Goal: Book appointment/travel/reservation

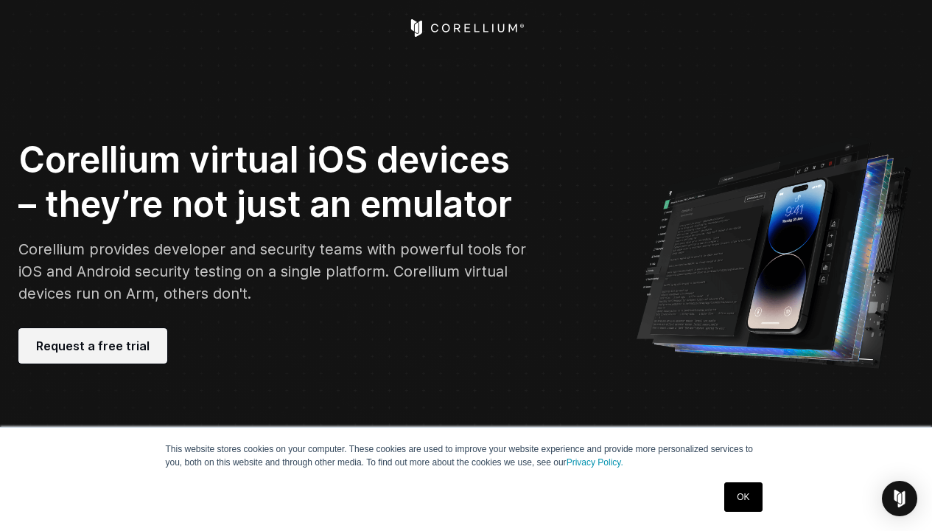
click at [96, 344] on span "Request a free trial" at bounding box center [93, 346] width 114 height 18
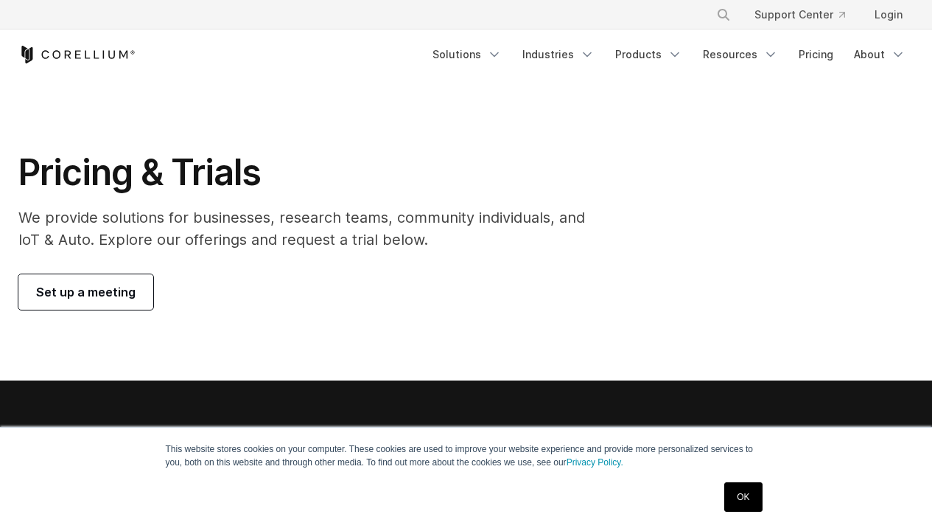
click at [98, 290] on span "Set up a meeting" at bounding box center [86, 292] width 100 height 18
click at [209, 221] on p "We provide solutions for businesses, research teams, community individuals, and…" at bounding box center [312, 228] width 588 height 44
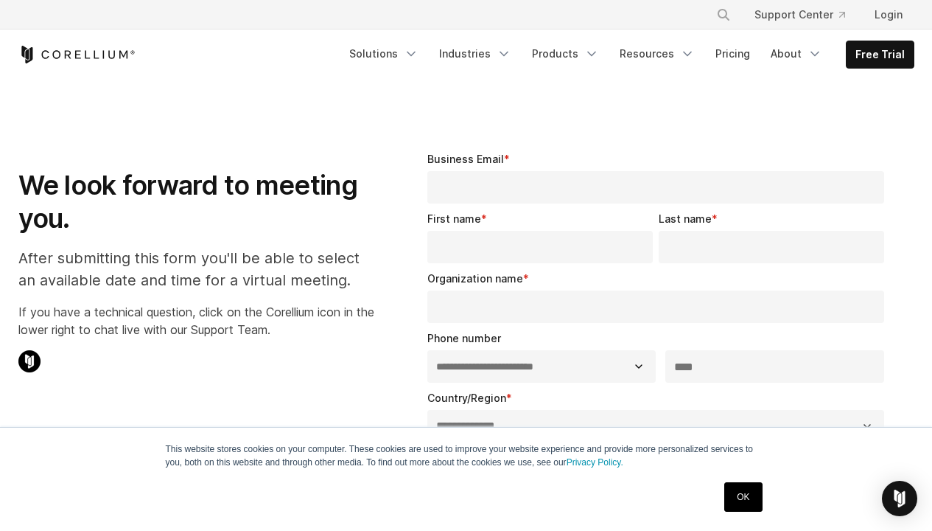
select select "**"
click at [201, 191] on h1 "We look forward to meeting you." at bounding box center [196, 202] width 356 height 66
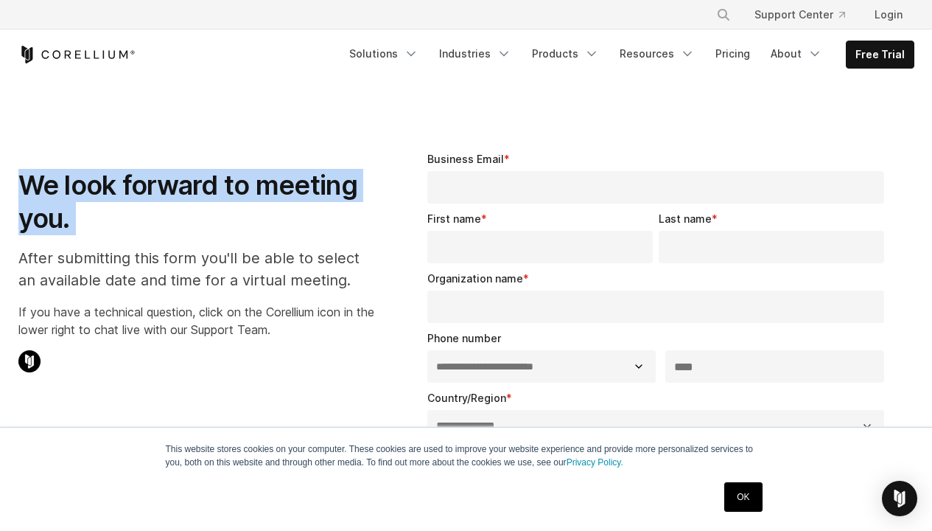
click at [172, 265] on p "After submitting this form you'll be able to select an available date and time …" at bounding box center [196, 269] width 356 height 44
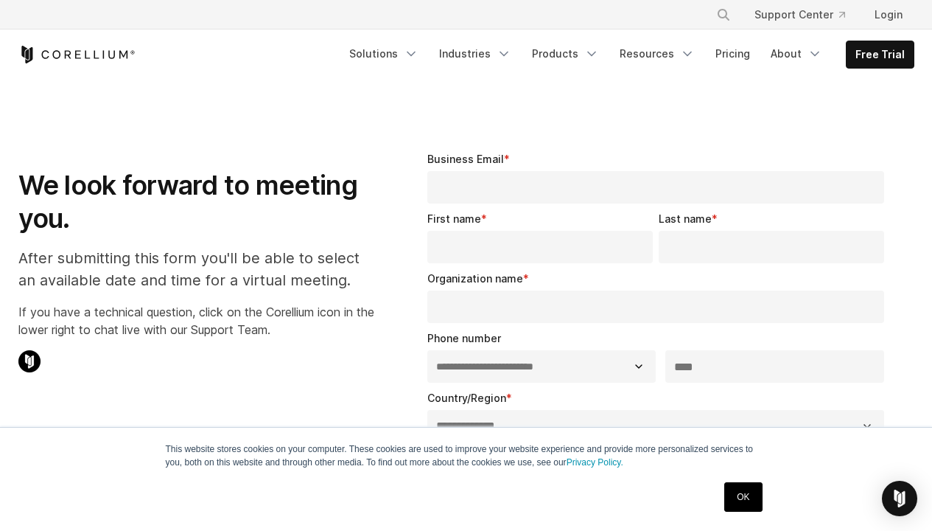
click at [172, 265] on p "After submitting this form you'll be able to select an available date and time …" at bounding box center [196, 269] width 356 height 44
click at [135, 283] on p "After submitting this form you'll be able to select an available date and time …" at bounding box center [196, 269] width 356 height 44
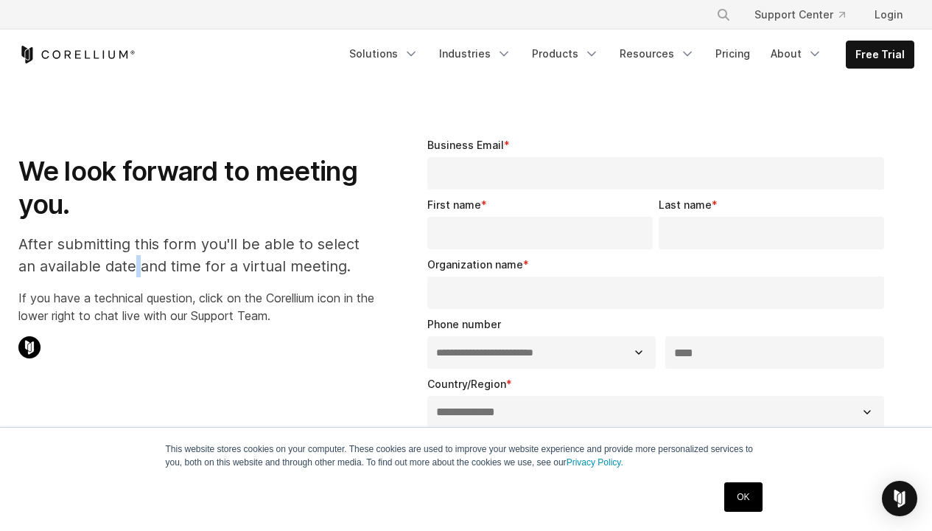
scroll to position [14, 0]
click at [627, 51] on link "Resources" at bounding box center [657, 54] width 93 height 27
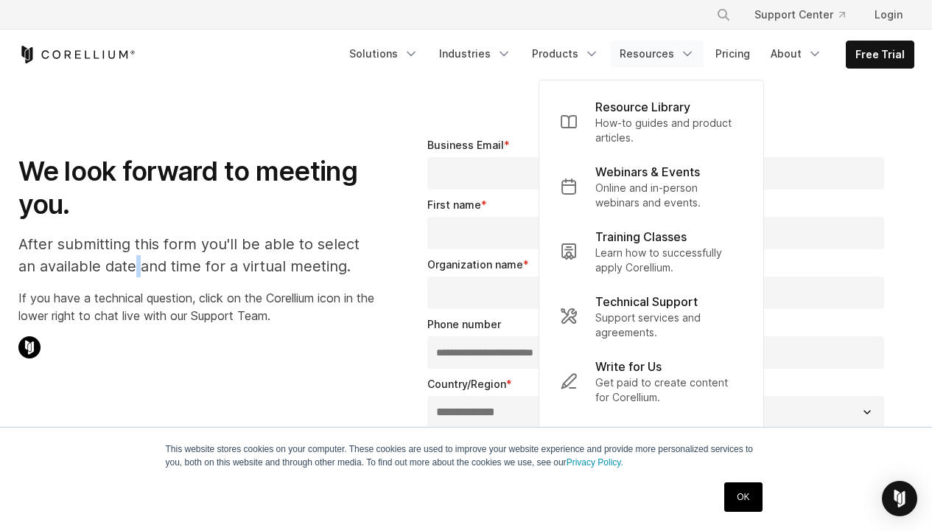
click at [439, 127] on div "**********" at bounding box center [659, 500] width 511 height 772
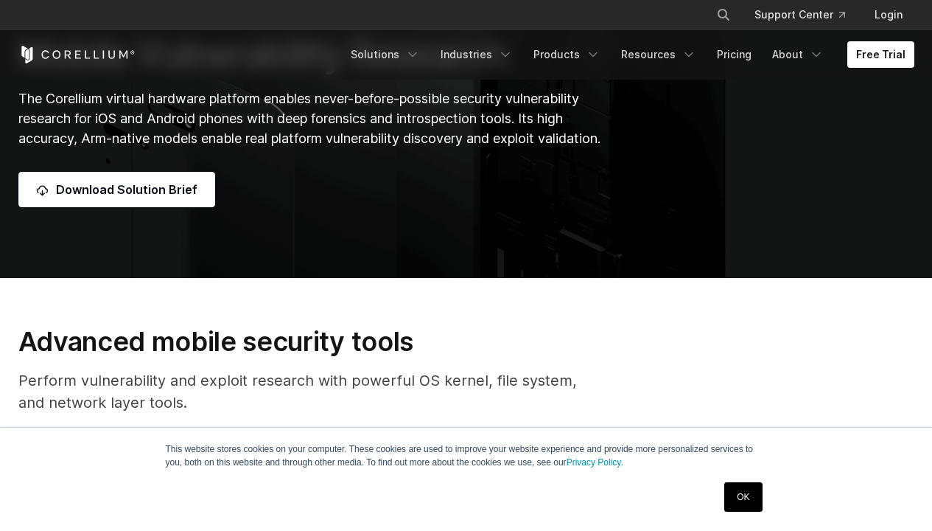
scroll to position [313, 0]
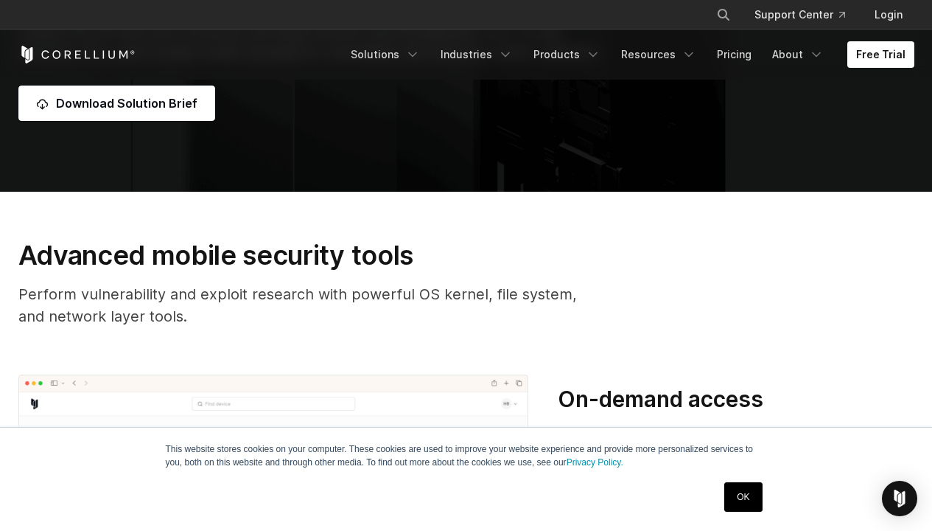
click at [740, 496] on link "OK" at bounding box center [744, 496] width 38 height 29
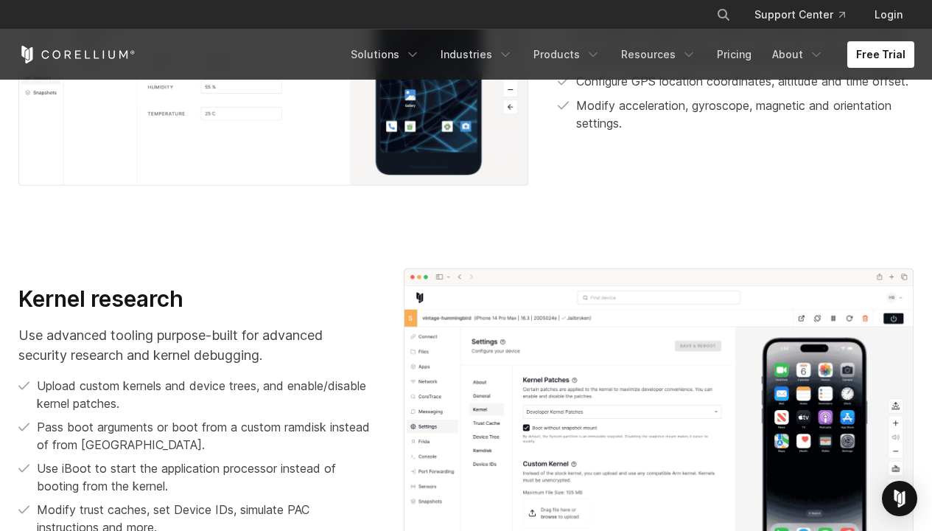
scroll to position [1986, 0]
